Goal: Information Seeking & Learning: Learn about a topic

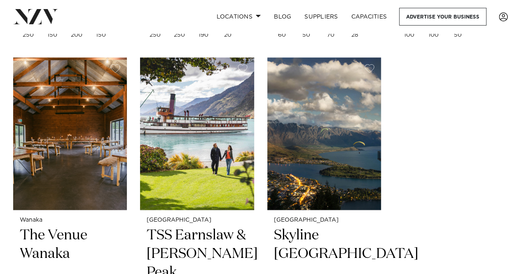
scroll to position [975, 0]
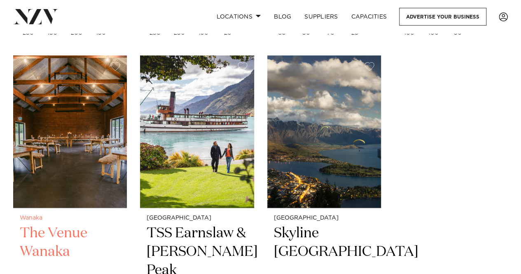
click at [94, 140] on img at bounding box center [70, 132] width 114 height 153
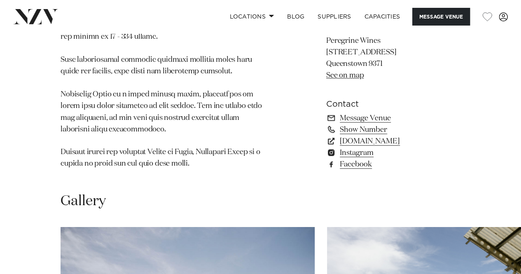
scroll to position [644, 0]
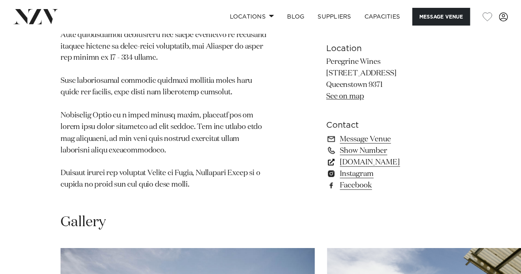
click at [409, 162] on link "www.peregrinewines.co.nz" at bounding box center [393, 162] width 134 height 12
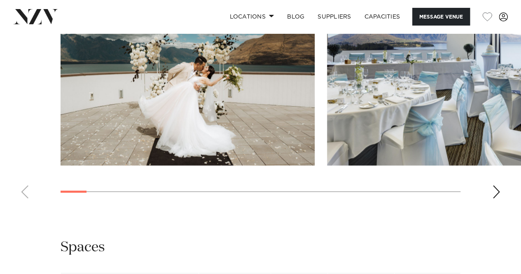
scroll to position [931, 0]
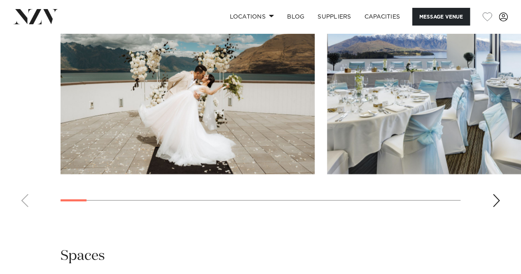
click at [497, 207] on div "Next slide" at bounding box center [496, 200] width 8 height 13
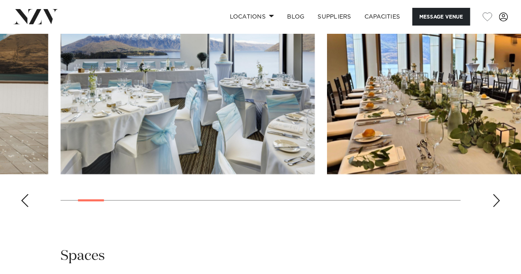
click at [497, 207] on div "Next slide" at bounding box center [496, 200] width 8 height 13
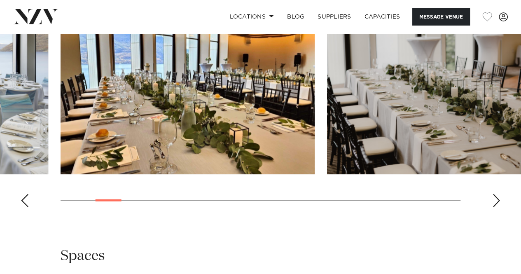
click at [497, 207] on div "Next slide" at bounding box center [496, 200] width 8 height 13
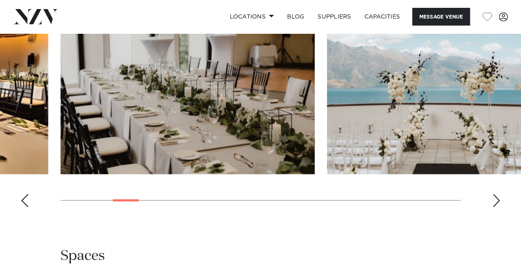
click at [497, 207] on div "Next slide" at bounding box center [496, 200] width 8 height 13
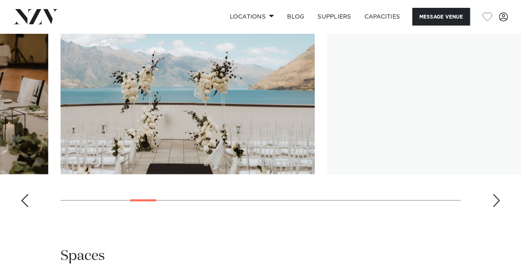
click at [497, 207] on div "Next slide" at bounding box center [496, 200] width 8 height 13
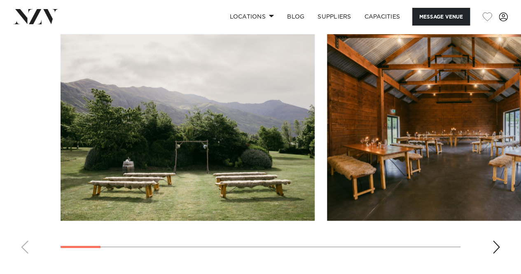
scroll to position [1099, 0]
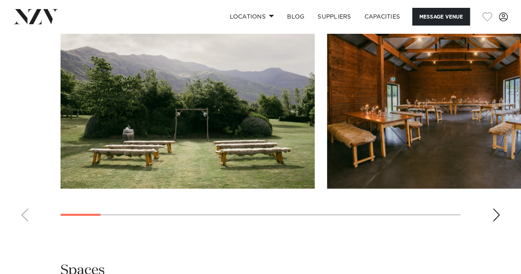
click at [500, 208] on div "Next slide" at bounding box center [496, 214] width 8 height 13
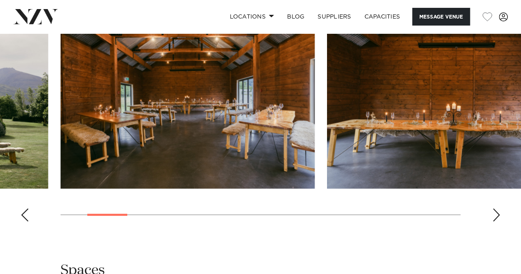
click at [500, 208] on div "Next slide" at bounding box center [496, 214] width 8 height 13
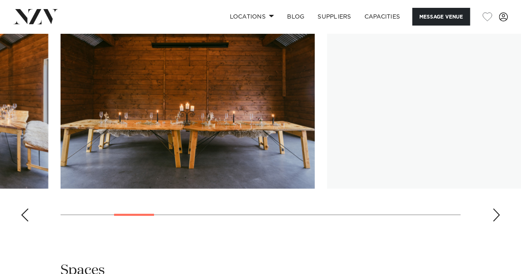
click at [500, 208] on div "Next slide" at bounding box center [496, 214] width 8 height 13
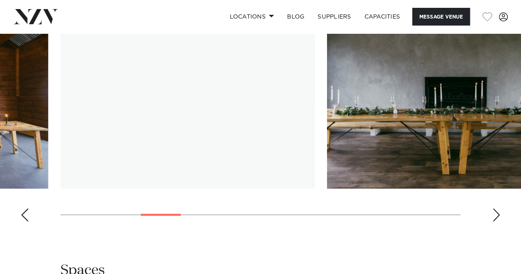
click at [500, 208] on div "Next slide" at bounding box center [496, 214] width 8 height 13
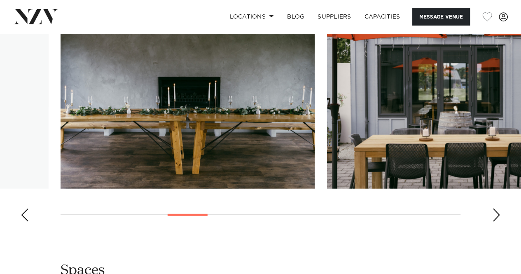
click at [500, 208] on div "Next slide" at bounding box center [496, 214] width 8 height 13
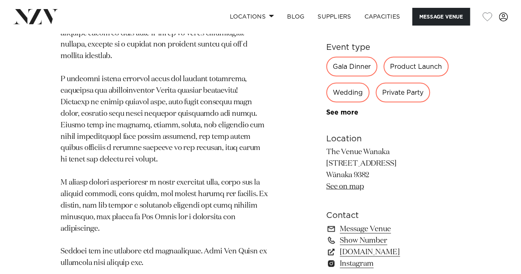
scroll to position [823, 0]
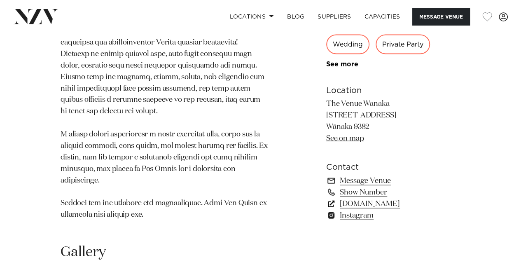
click at [384, 198] on link "www.thevenuewanaka.co.nz" at bounding box center [393, 204] width 134 height 12
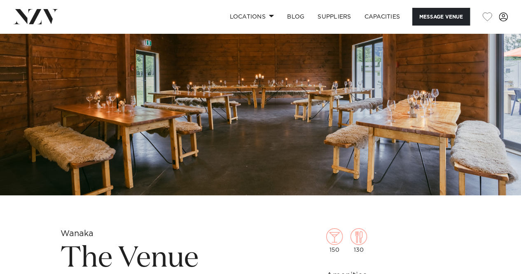
scroll to position [0, 0]
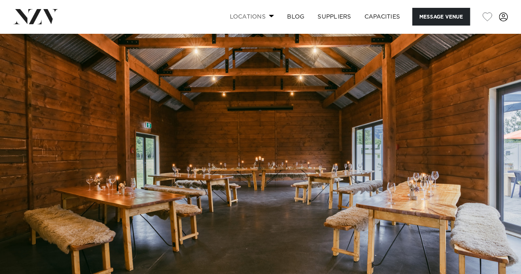
click at [263, 14] on link "Locations" at bounding box center [252, 17] width 58 height 18
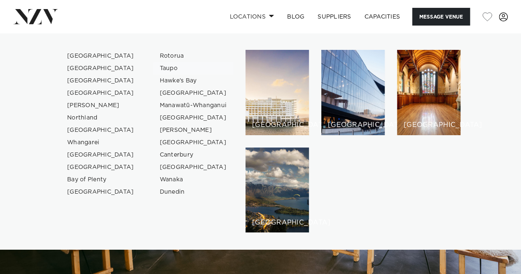
click at [166, 70] on link "Taupo" at bounding box center [193, 68] width 80 height 12
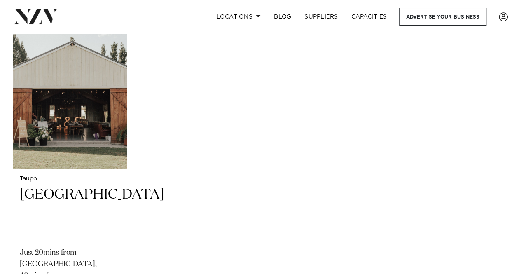
scroll to position [669, 0]
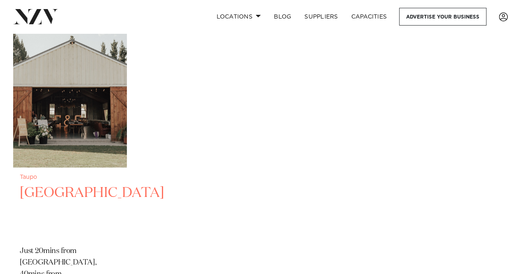
click at [75, 145] on img at bounding box center [70, 90] width 114 height 153
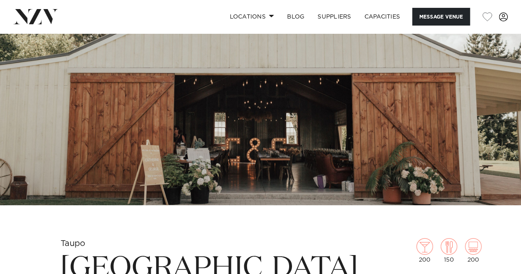
scroll to position [65, 0]
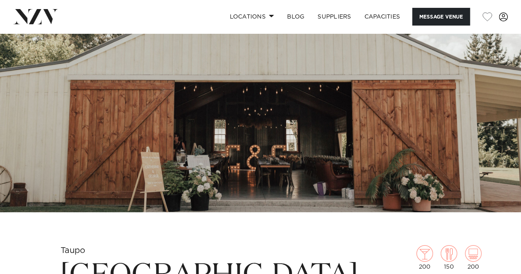
click at [352, 146] on img at bounding box center [260, 90] width 521 height 244
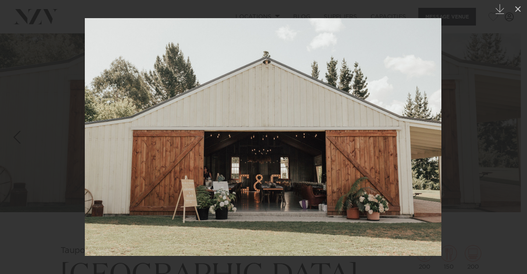
drag, startPoint x: 383, startPoint y: 153, endPoint x: 318, endPoint y: 161, distance: 65.2
click at [318, 161] on img at bounding box center [263, 137] width 357 height 238
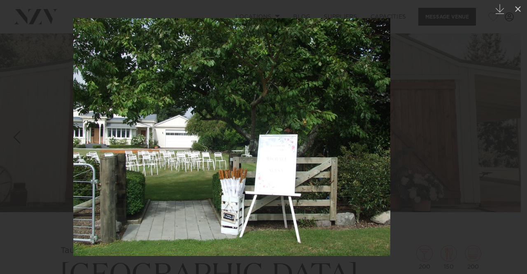
drag, startPoint x: 387, startPoint y: 156, endPoint x: 232, endPoint y: 159, distance: 154.8
click at [232, 159] on img at bounding box center [231, 137] width 317 height 238
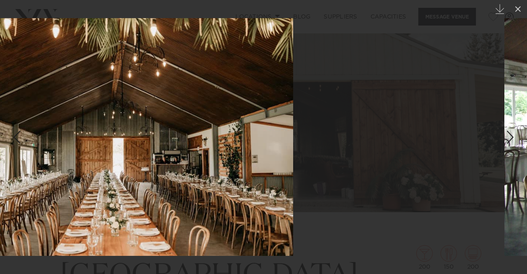
drag, startPoint x: 326, startPoint y: 141, endPoint x: 169, endPoint y: 148, distance: 157.9
click at [169, 148] on img at bounding box center [115, 137] width 357 height 238
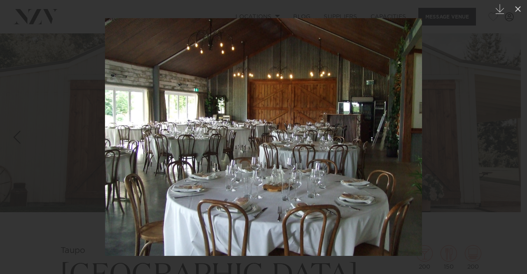
drag, startPoint x: 336, startPoint y: 107, endPoint x: 132, endPoint y: 134, distance: 205.9
click at [132, 134] on img at bounding box center [263, 137] width 317 height 238
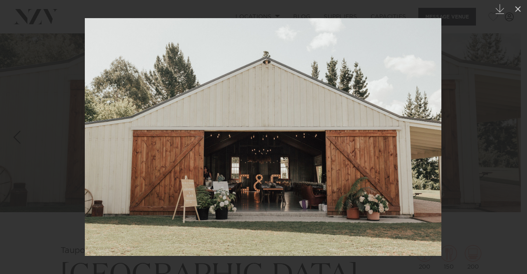
click at [196, 105] on img at bounding box center [263, 137] width 357 height 238
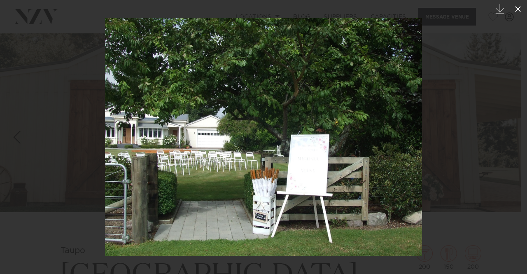
click at [518, 8] on icon at bounding box center [518, 9] width 10 height 10
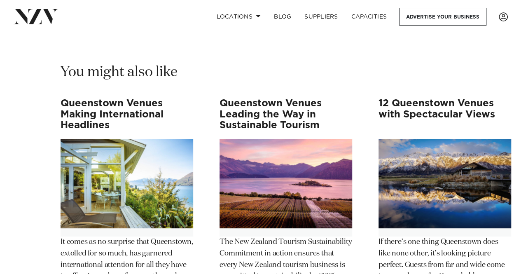
scroll to position [6329, 0]
